Goal: Task Accomplishment & Management: Manage account settings

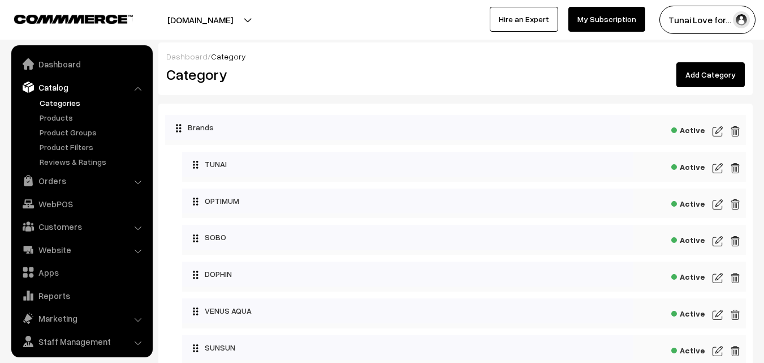
scroll to position [28, 0]
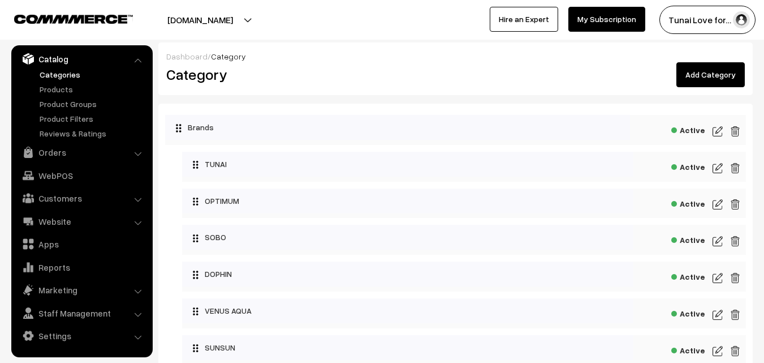
click at [135, 152] on li "Orders Orders" at bounding box center [82, 152] width 136 height 20
click at [133, 155] on link "Orders" at bounding box center [81, 152] width 135 height 20
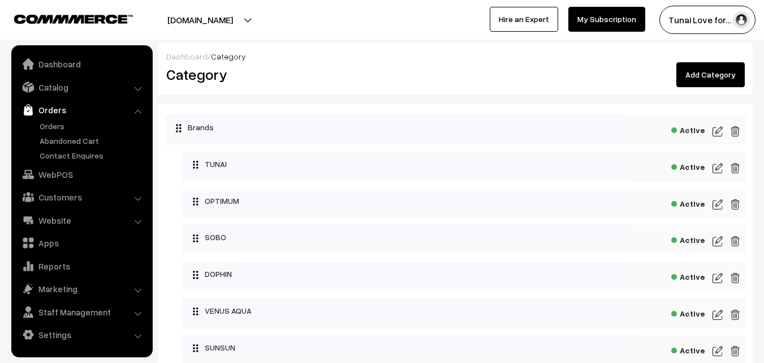
scroll to position [0, 0]
click at [41, 121] on link "Orders" at bounding box center [93, 126] width 112 height 12
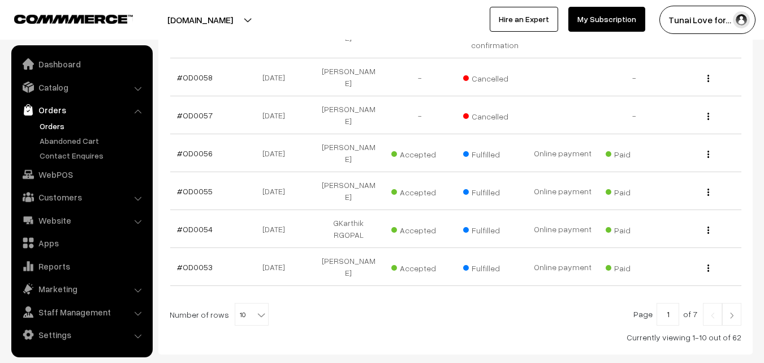
scroll to position [381, 0]
click at [258, 307] on b at bounding box center [261, 312] width 11 height 11
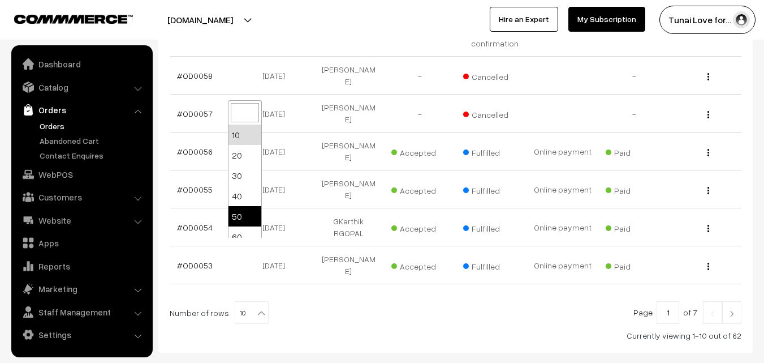
select select "50"
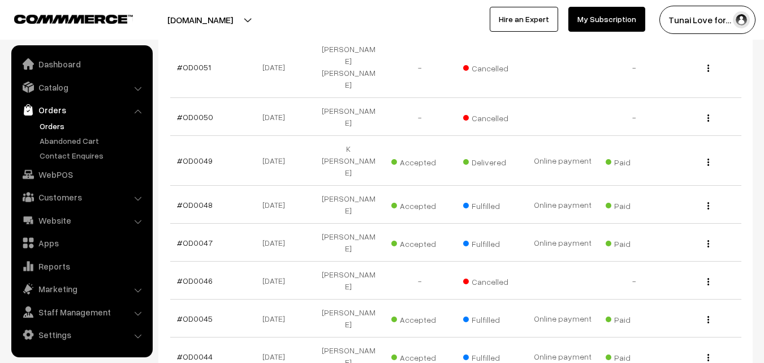
scroll to position [679, 0]
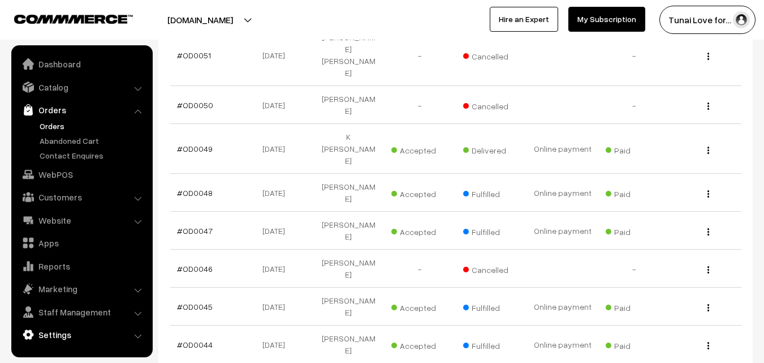
click at [64, 333] on link "Settings" at bounding box center [81, 334] width 135 height 20
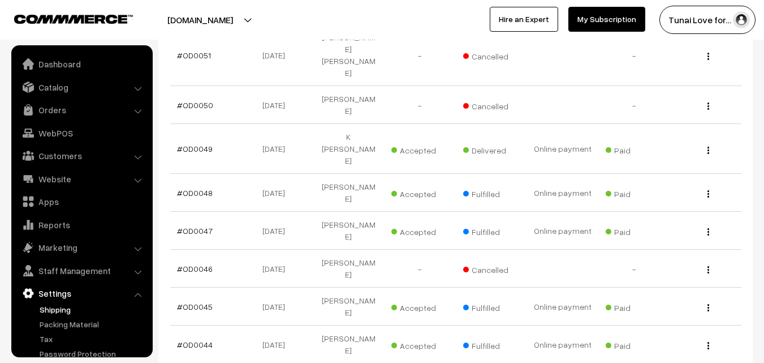
click at [58, 313] on link "Shipping" at bounding box center [93, 309] width 112 height 12
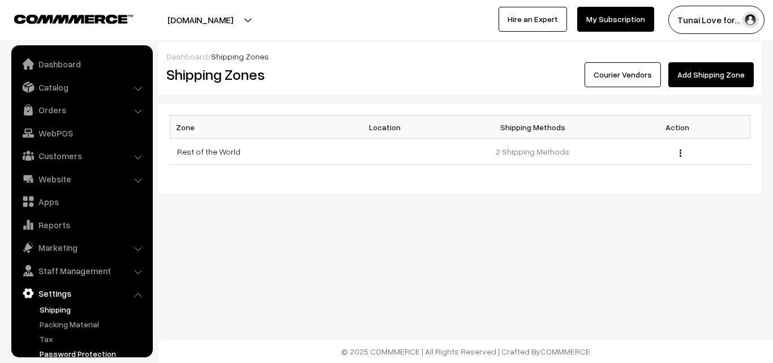
scroll to position [43, 0]
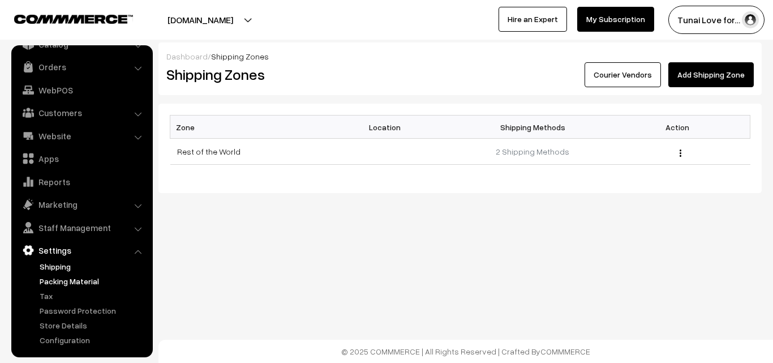
click at [67, 279] on link "Packing Material" at bounding box center [93, 281] width 112 height 12
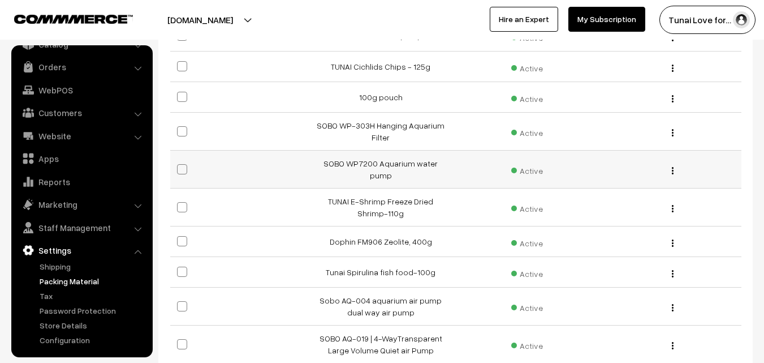
scroll to position [283, 0]
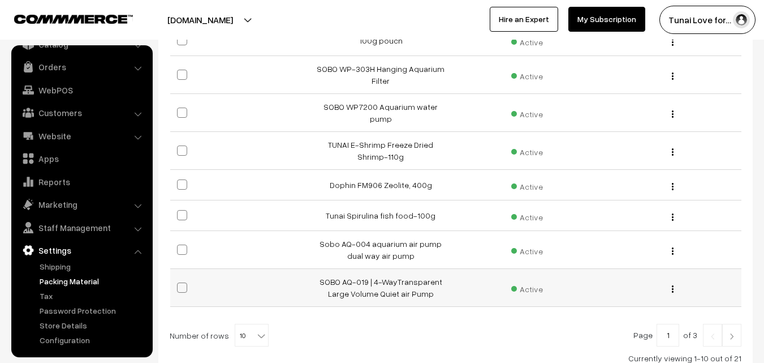
click at [673, 282] on div "Edit Delete" at bounding box center [670, 288] width 130 height 12
click at [672, 285] on img "button" at bounding box center [673, 288] width 2 height 7
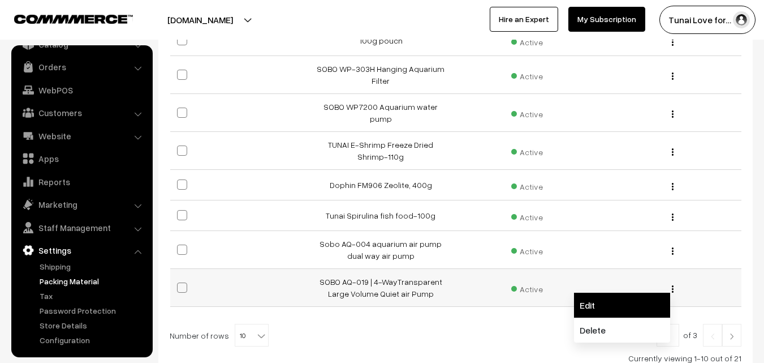
click at [599, 293] on link "Edit" at bounding box center [622, 304] width 96 height 25
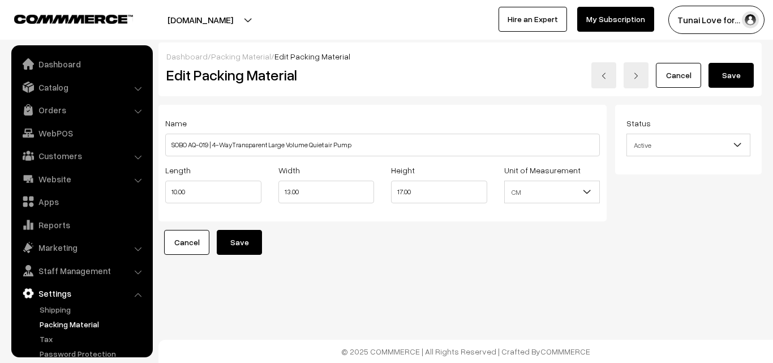
scroll to position [43, 0]
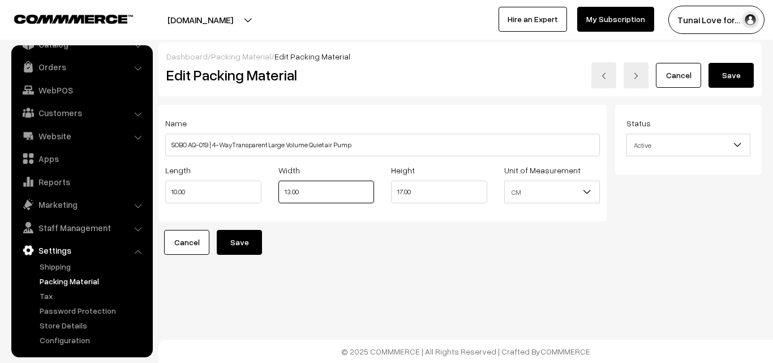
drag, startPoint x: 305, startPoint y: 189, endPoint x: 255, endPoint y: 188, distance: 50.3
click at [255, 188] on div "Length 10.00 Width 13.00 Height 17.00 Unit of Measurement" at bounding box center [382, 186] width 451 height 47
type input "20"
drag, startPoint x: 202, startPoint y: 188, endPoint x: 166, endPoint y: 190, distance: 35.7
click at [166, 190] on input "10.00" at bounding box center [213, 191] width 96 height 23
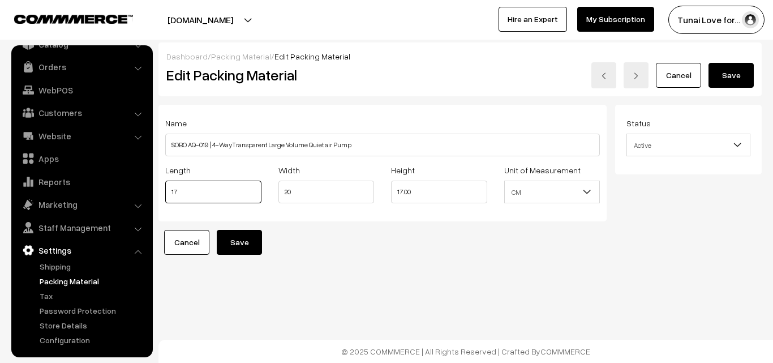
type input "17"
drag, startPoint x: 436, startPoint y: 192, endPoint x: 391, endPoint y: 193, distance: 44.1
click at [391, 193] on input "17.00" at bounding box center [439, 191] width 96 height 23
type input "8"
click at [230, 238] on button "Save" at bounding box center [239, 242] width 45 height 25
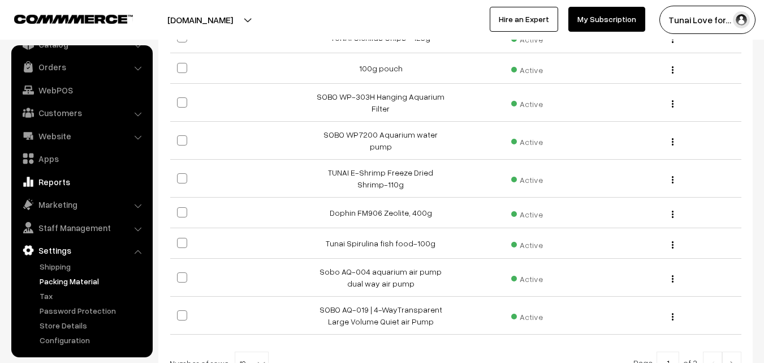
scroll to position [283, 0]
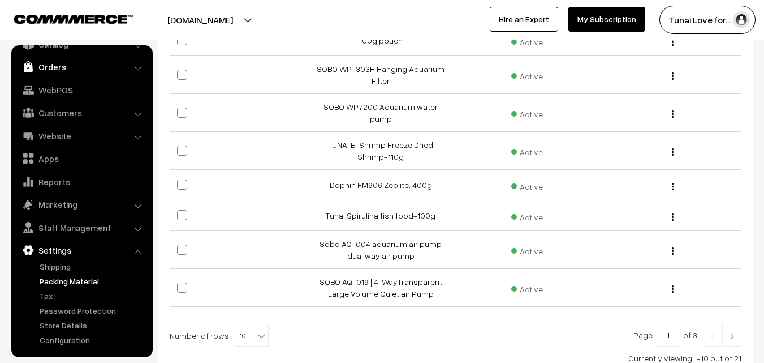
click at [52, 66] on link "Orders" at bounding box center [81, 67] width 135 height 20
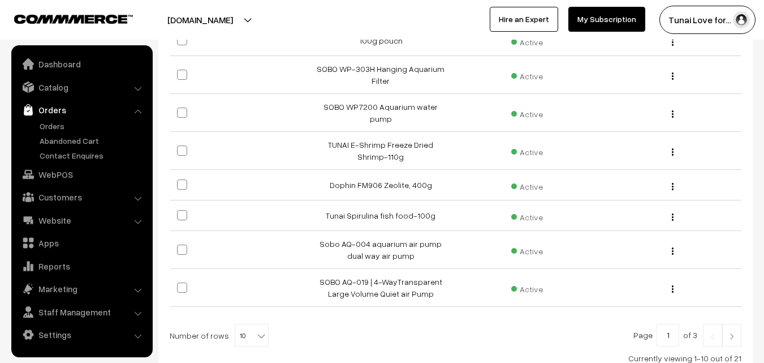
scroll to position [0, 0]
click at [54, 121] on link "Orders" at bounding box center [93, 126] width 112 height 12
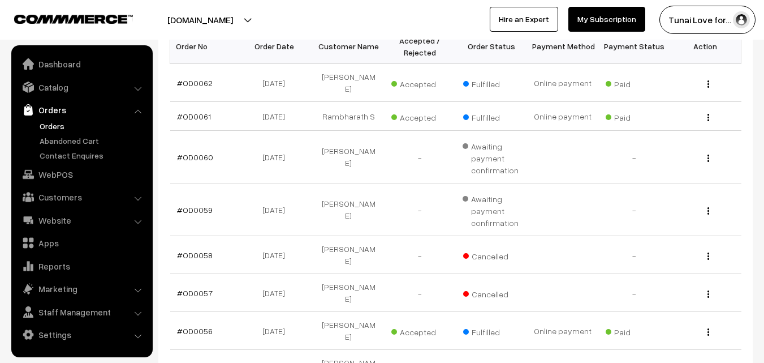
scroll to position [381, 0]
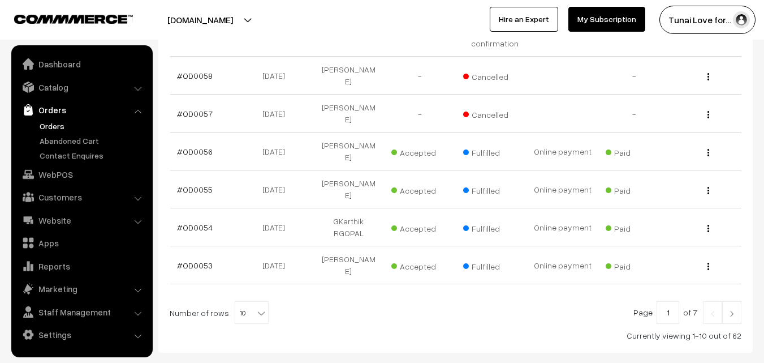
click at [256, 307] on b at bounding box center [261, 312] width 11 height 11
select select "50"
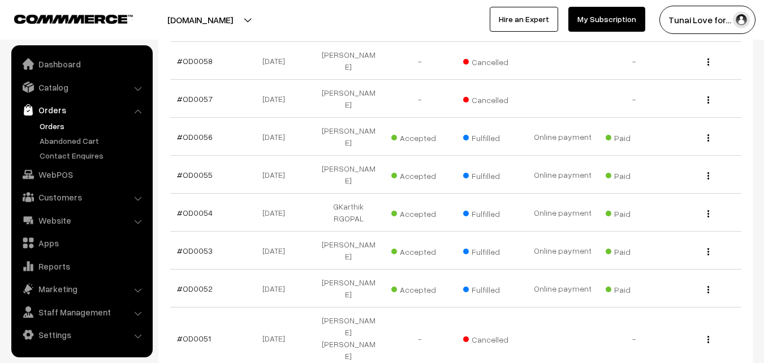
scroll to position [679, 0]
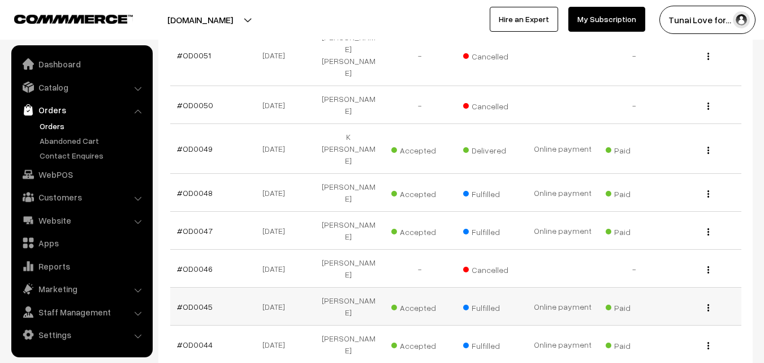
click at [710, 300] on div "View" at bounding box center [706, 306] width 58 height 12
click at [708, 304] on img "button" at bounding box center [709, 307] width 2 height 7
click at [628, 311] on link "View" at bounding box center [658, 323] width 96 height 25
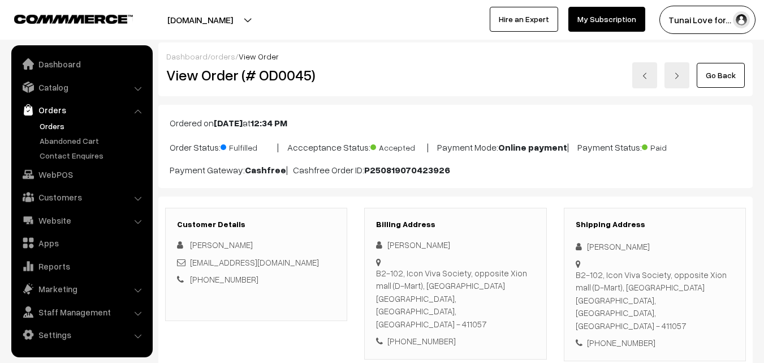
click at [681, 80] on link at bounding box center [677, 75] width 25 height 26
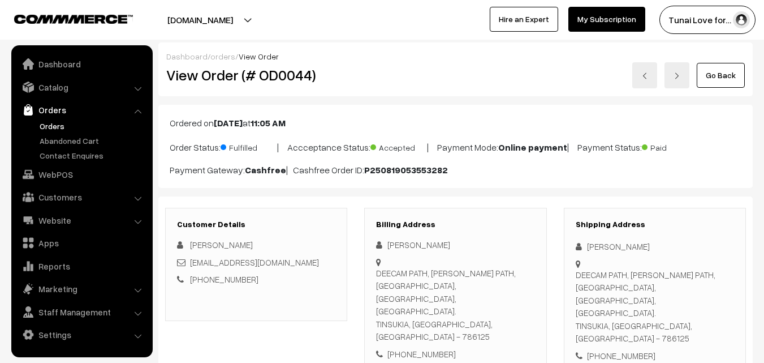
click at [678, 74] on img at bounding box center [677, 75] width 7 height 7
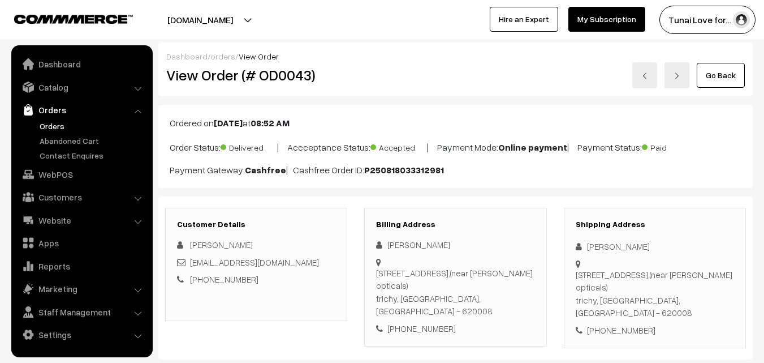
click at [644, 72] on img at bounding box center [644, 75] width 7 height 7
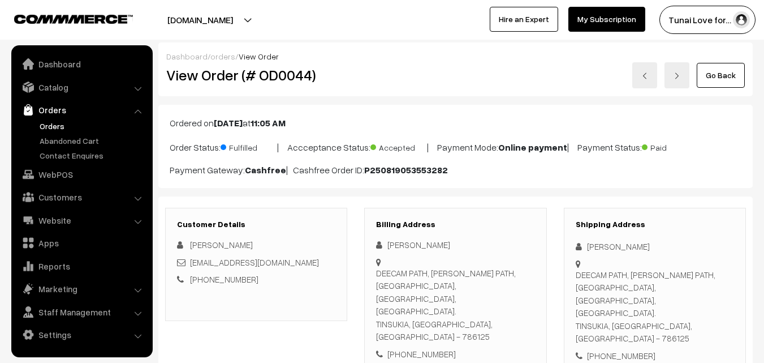
click at [644, 72] on img at bounding box center [644, 75] width 7 height 7
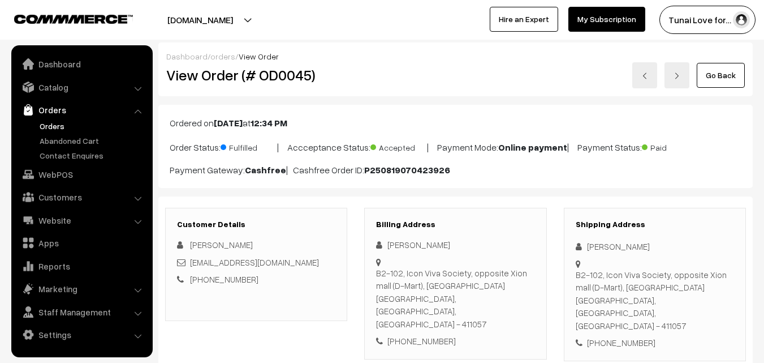
click at [644, 72] on img at bounding box center [644, 75] width 7 height 7
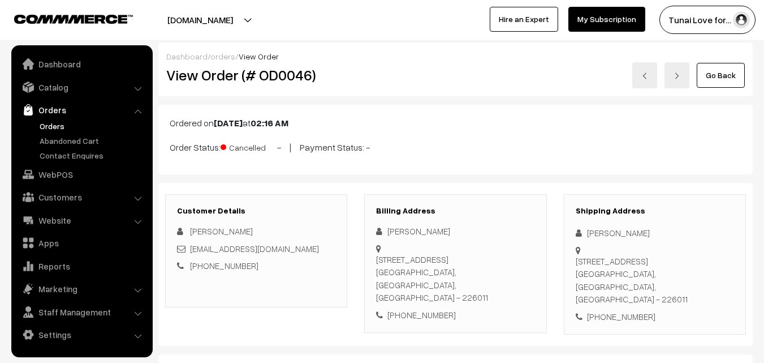
click at [644, 72] on img at bounding box center [644, 75] width 7 height 7
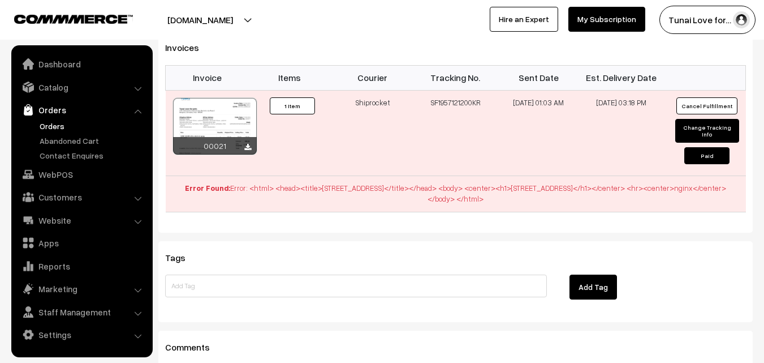
scroll to position [735, 0]
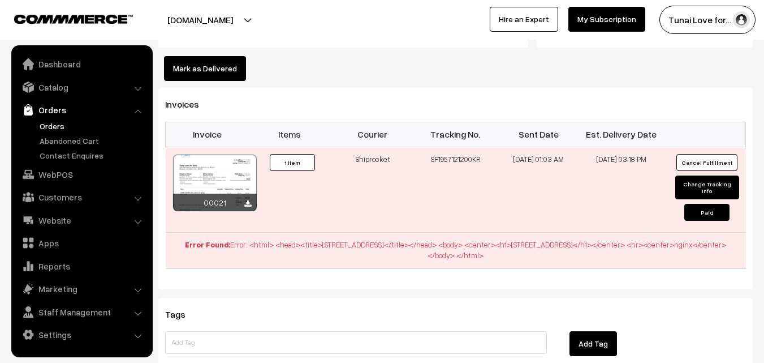
click at [59, 126] on link "Orders" at bounding box center [93, 126] width 112 height 12
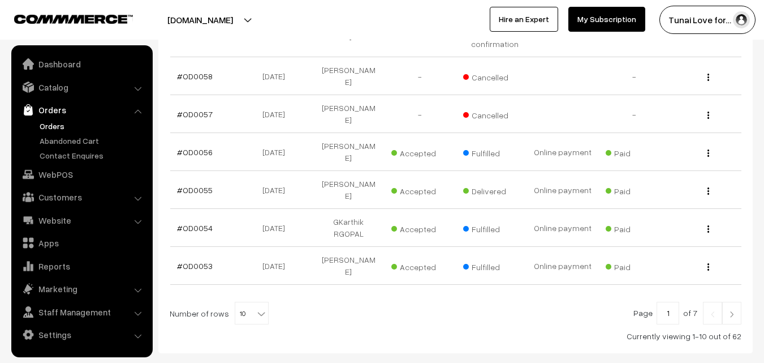
scroll to position [381, 0]
click at [256, 307] on b at bounding box center [261, 312] width 11 height 11
select select "40"
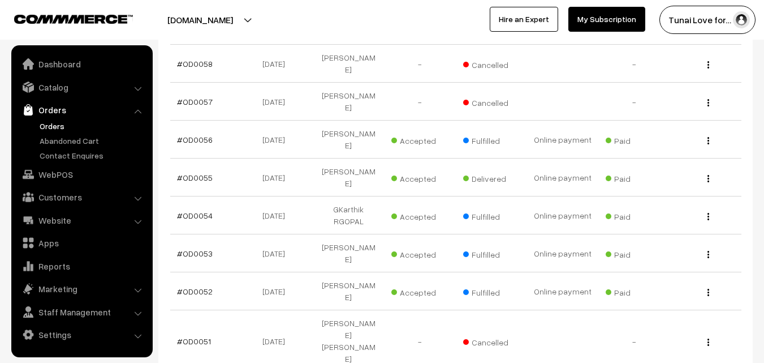
scroll to position [453, 0]
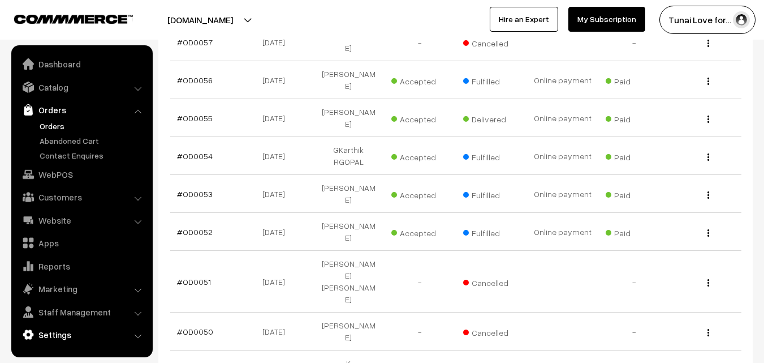
click at [62, 336] on link "Settings" at bounding box center [81, 334] width 135 height 20
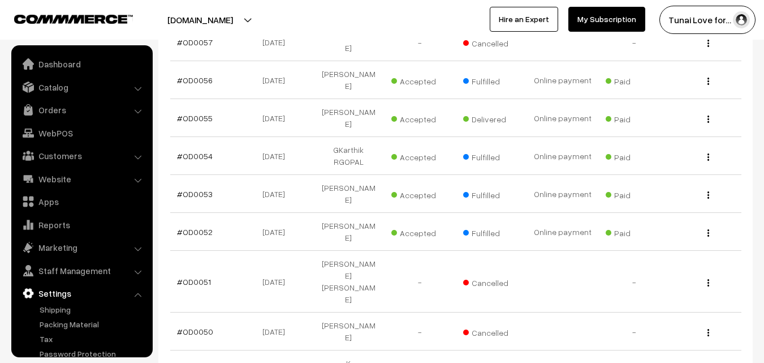
scroll to position [43, 0]
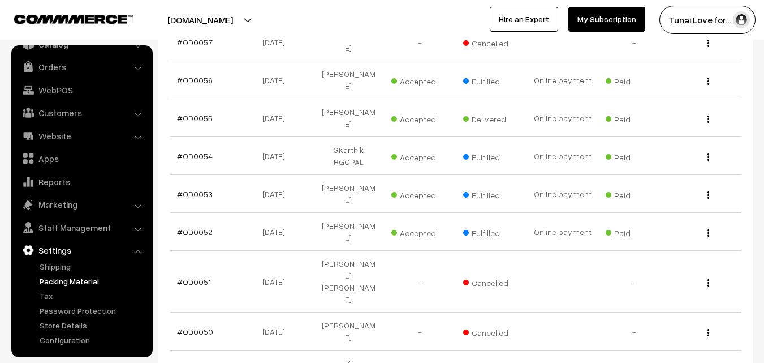
click at [69, 281] on link "Packing Material" at bounding box center [93, 281] width 112 height 12
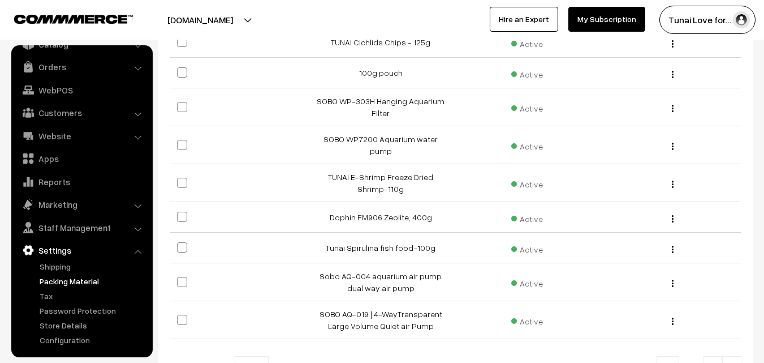
scroll to position [283, 0]
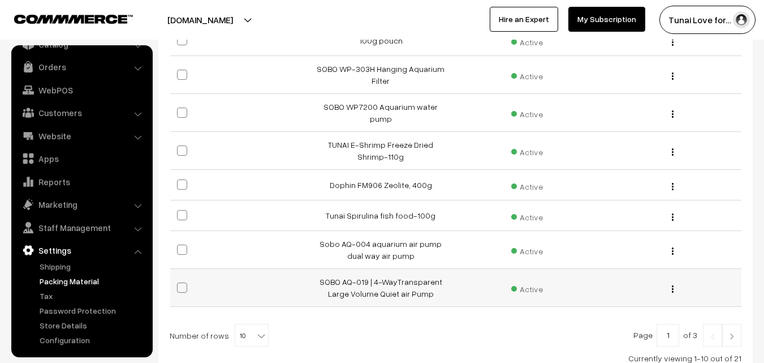
click at [672, 285] on img "button" at bounding box center [673, 288] width 2 height 7
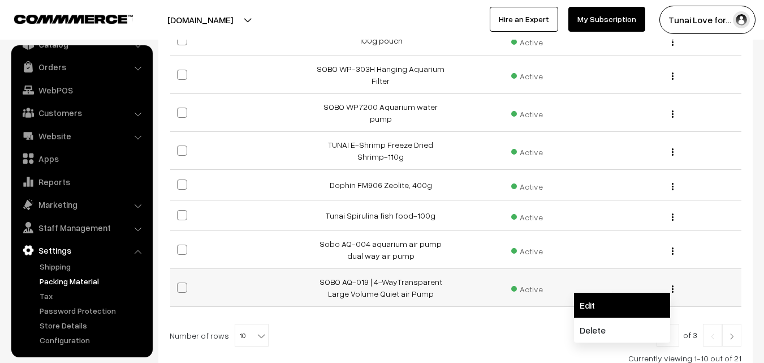
click at [607, 295] on link "Edit" at bounding box center [622, 304] width 96 height 25
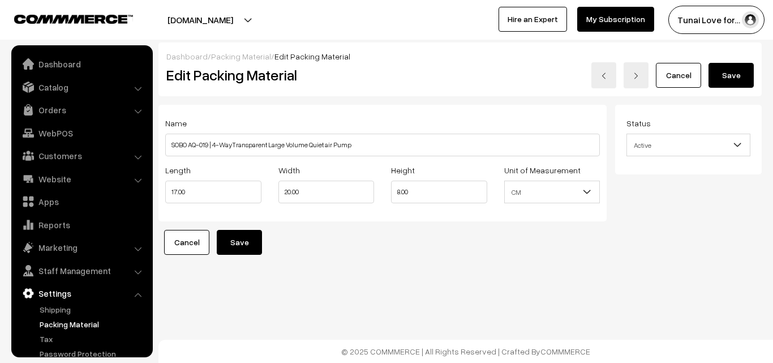
scroll to position [43, 0]
